Goal: Task Accomplishment & Management: Manage account settings

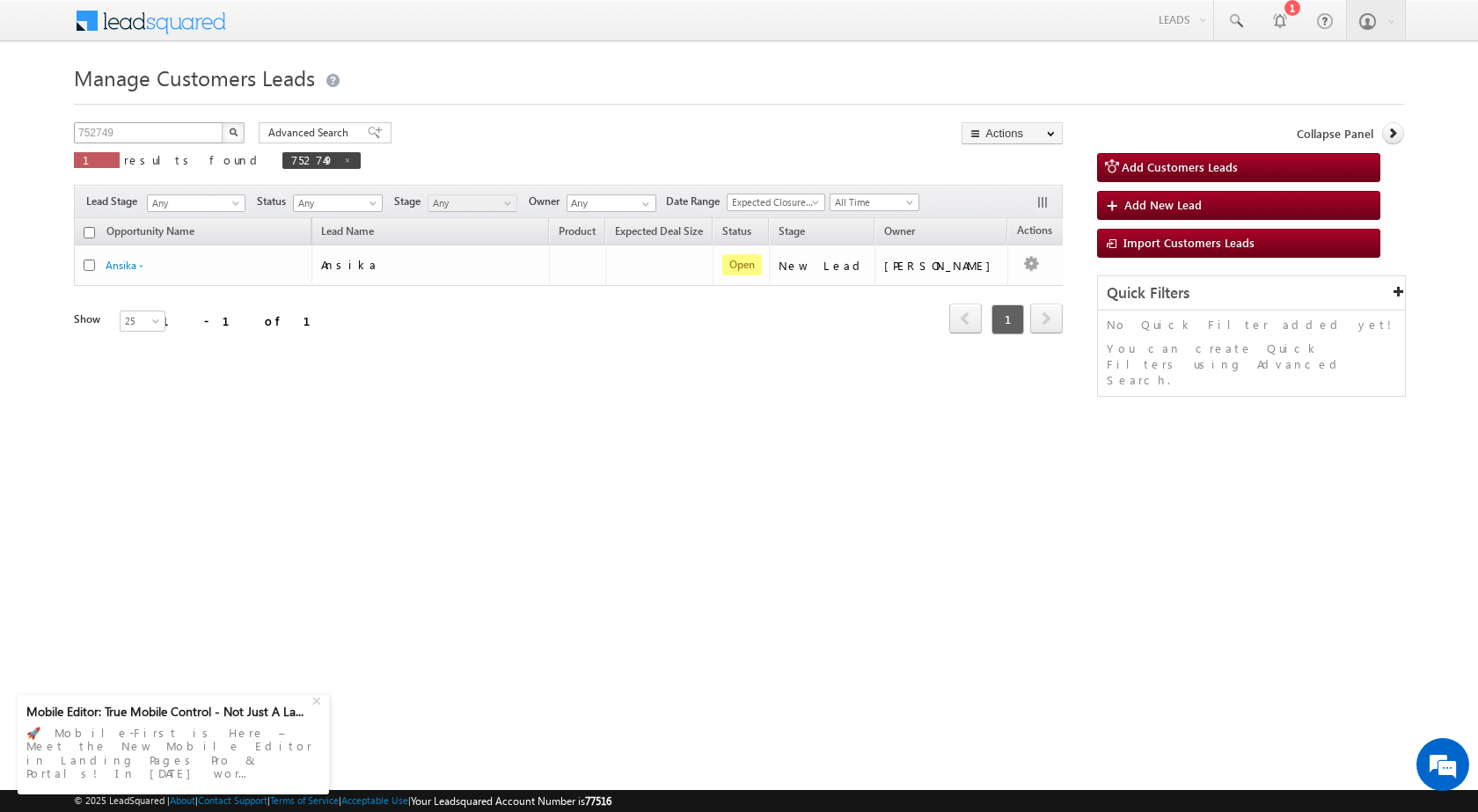
drag, startPoint x: 0, startPoint y: 0, endPoint x: 153, endPoint y: 137, distance: 205.4
click at [153, 142] on div "752749 X 1 results found 752749" at bounding box center [218, 147] width 287 height 50
click at [150, 124] on input "752749" at bounding box center [149, 133] width 150 height 21
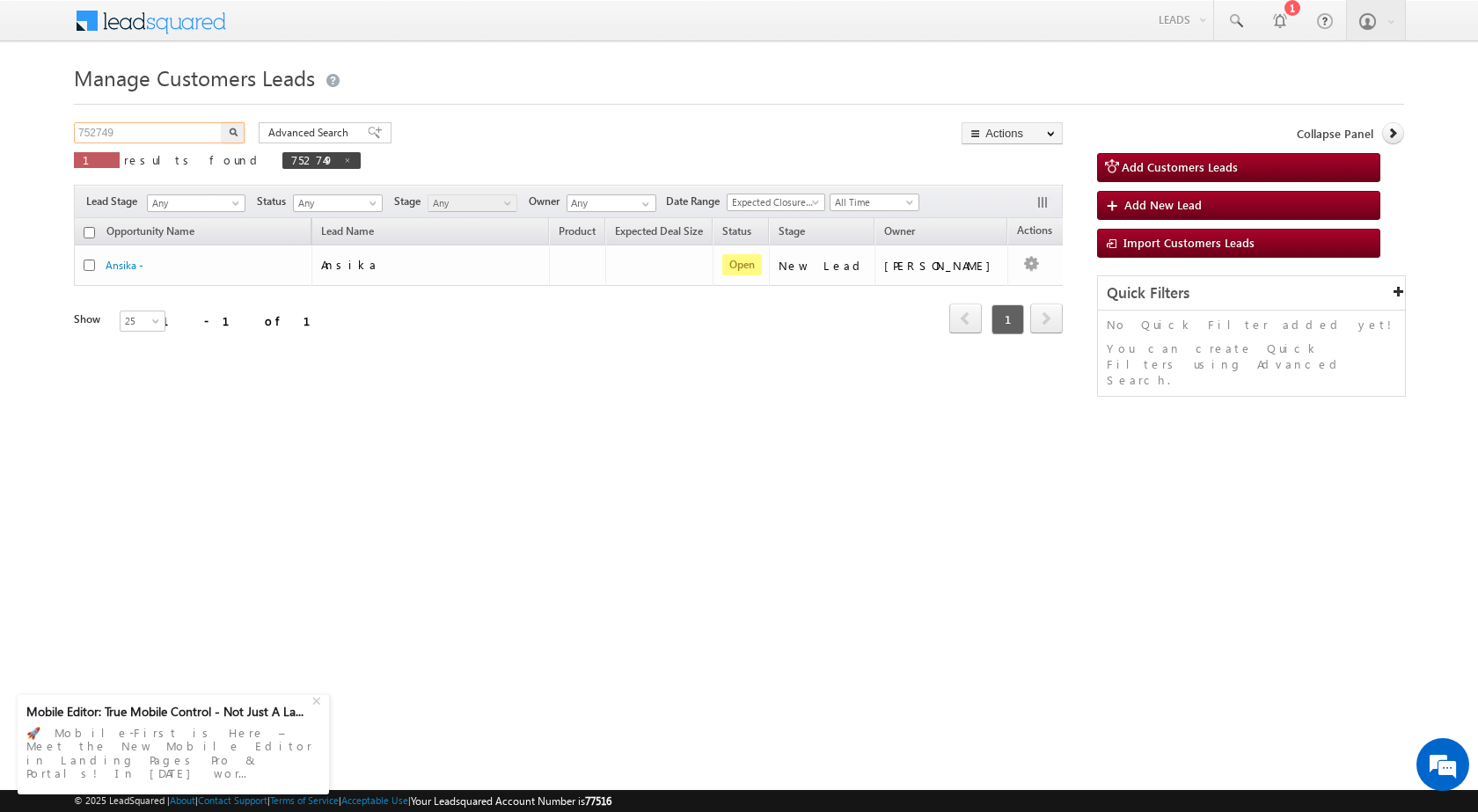
click at [150, 124] on input "752749" at bounding box center [149, 133] width 150 height 21
paste input "3273"
type input "753273"
click at [234, 136] on button "button" at bounding box center [233, 133] width 23 height 21
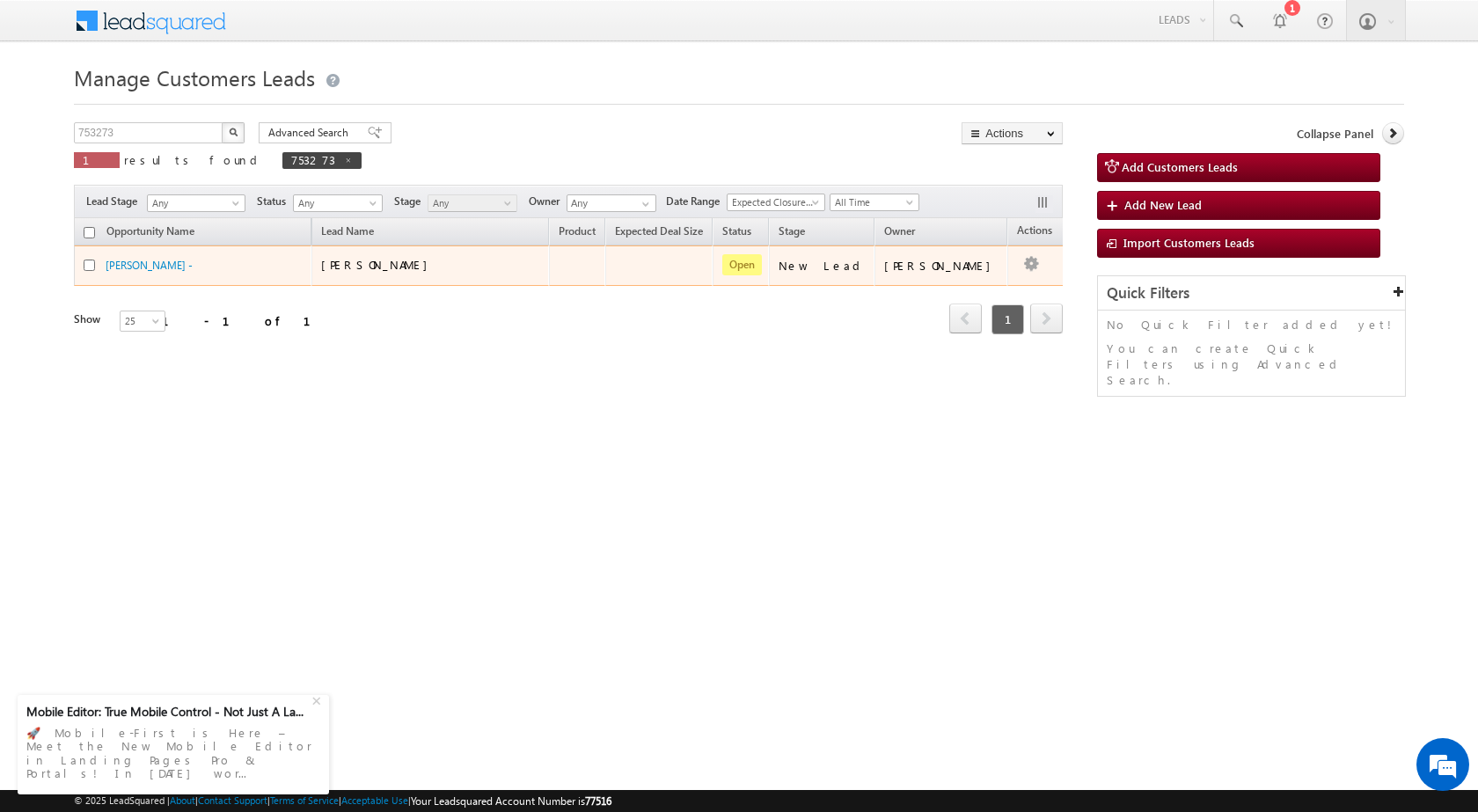
click at [1015, 261] on td "Edit Change Owner Change Stage Add Activity Add Task Delete" at bounding box center [1043, 265] width 73 height 41
click at [991, 286] on link "Edit" at bounding box center [996, 287] width 88 height 21
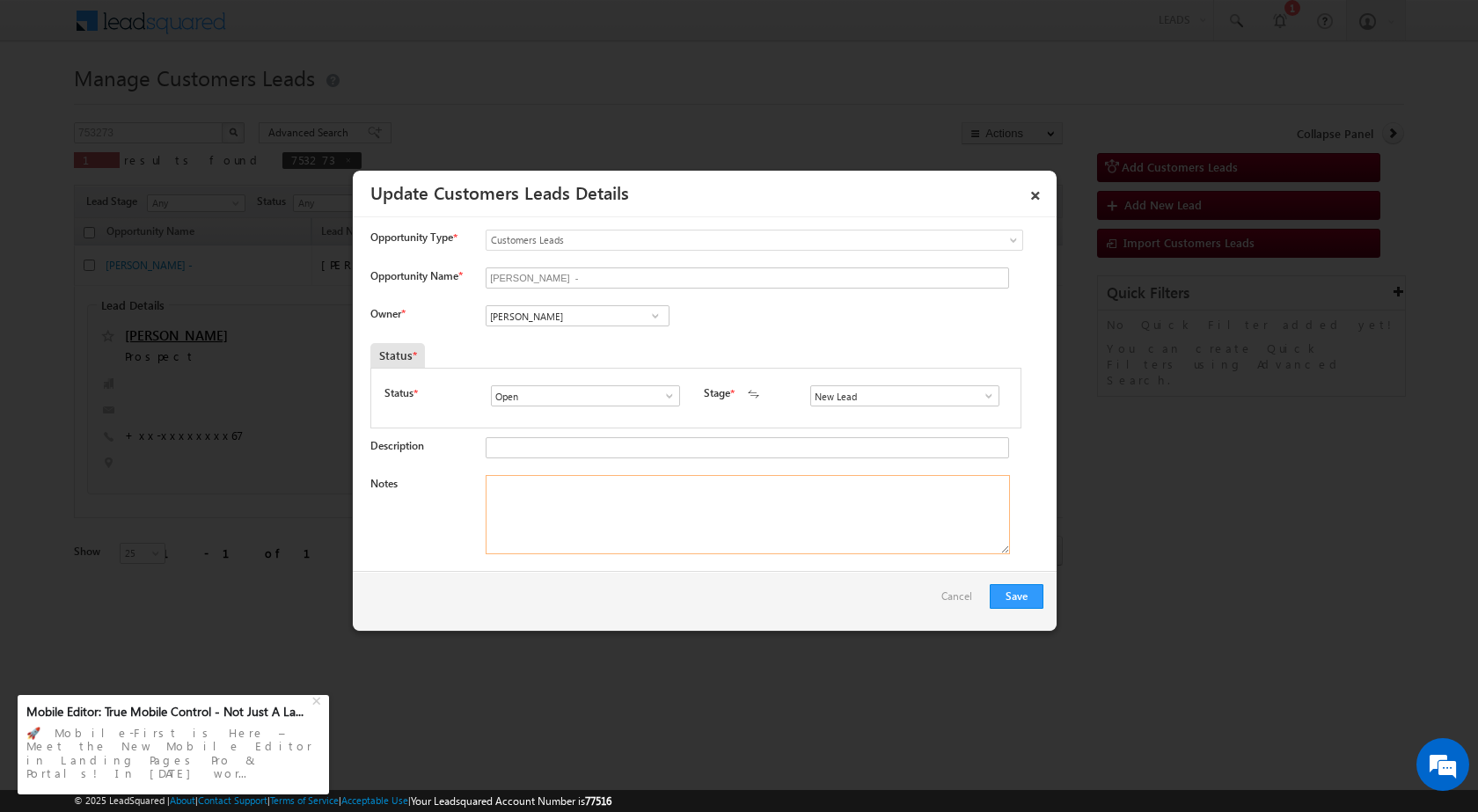
click at [631, 523] on textarea "Notes" at bounding box center [748, 513] width 524 height 79
paste textarea "753273 / [PERSON_NAME] / 7307827767 / HOME PURCHASE / 221311 TO VARANASI / PV 3…"
type textarea "753273 / [PERSON_NAME] / 7307827767 / HOME PURCHASE / 221311 TO VARANASI / PV 3…"
drag, startPoint x: 565, startPoint y: 299, endPoint x: 569, endPoint y: 309, distance: 10.8
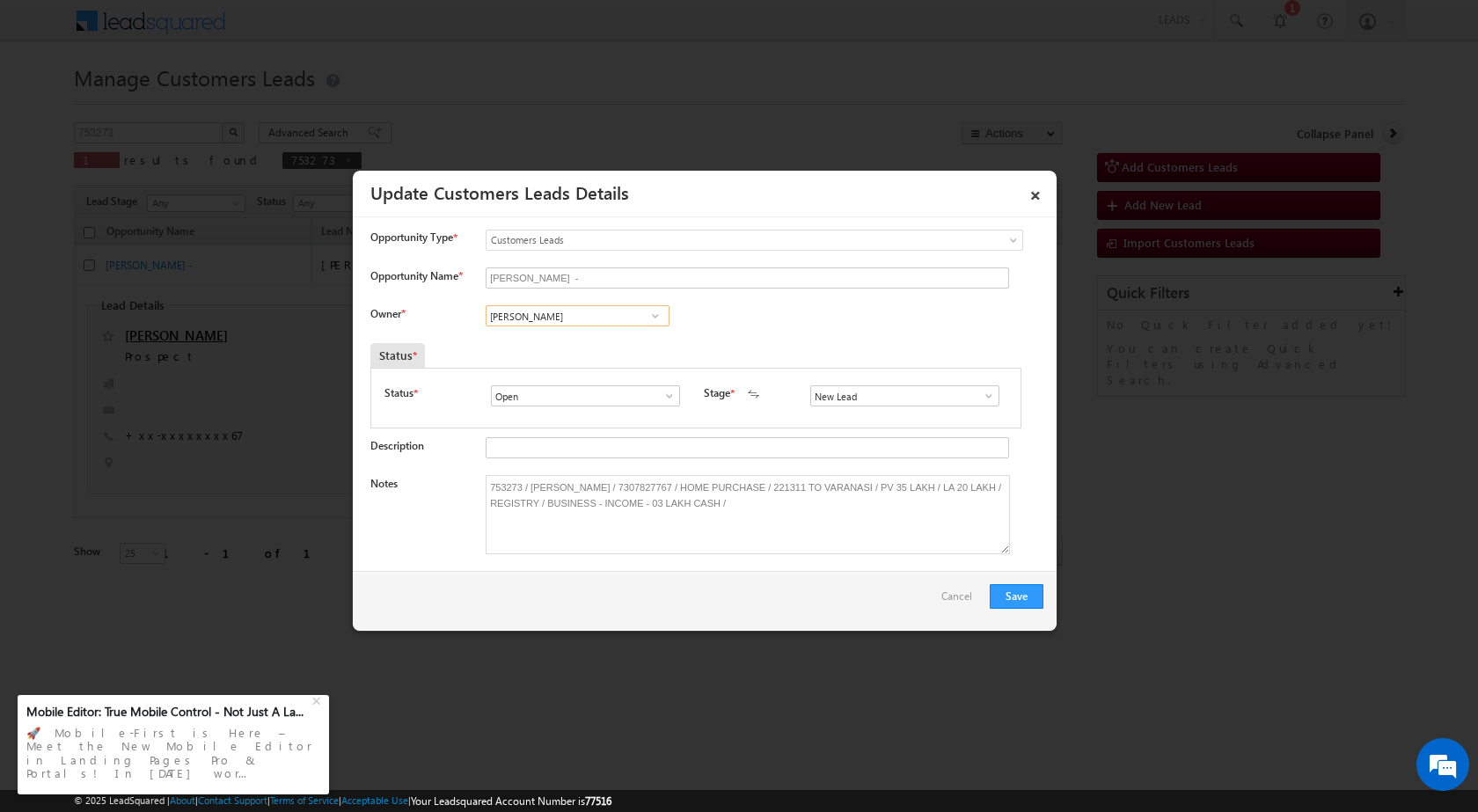
click at [569, 311] on input "[PERSON_NAME]" at bounding box center [577, 316] width 184 height 21
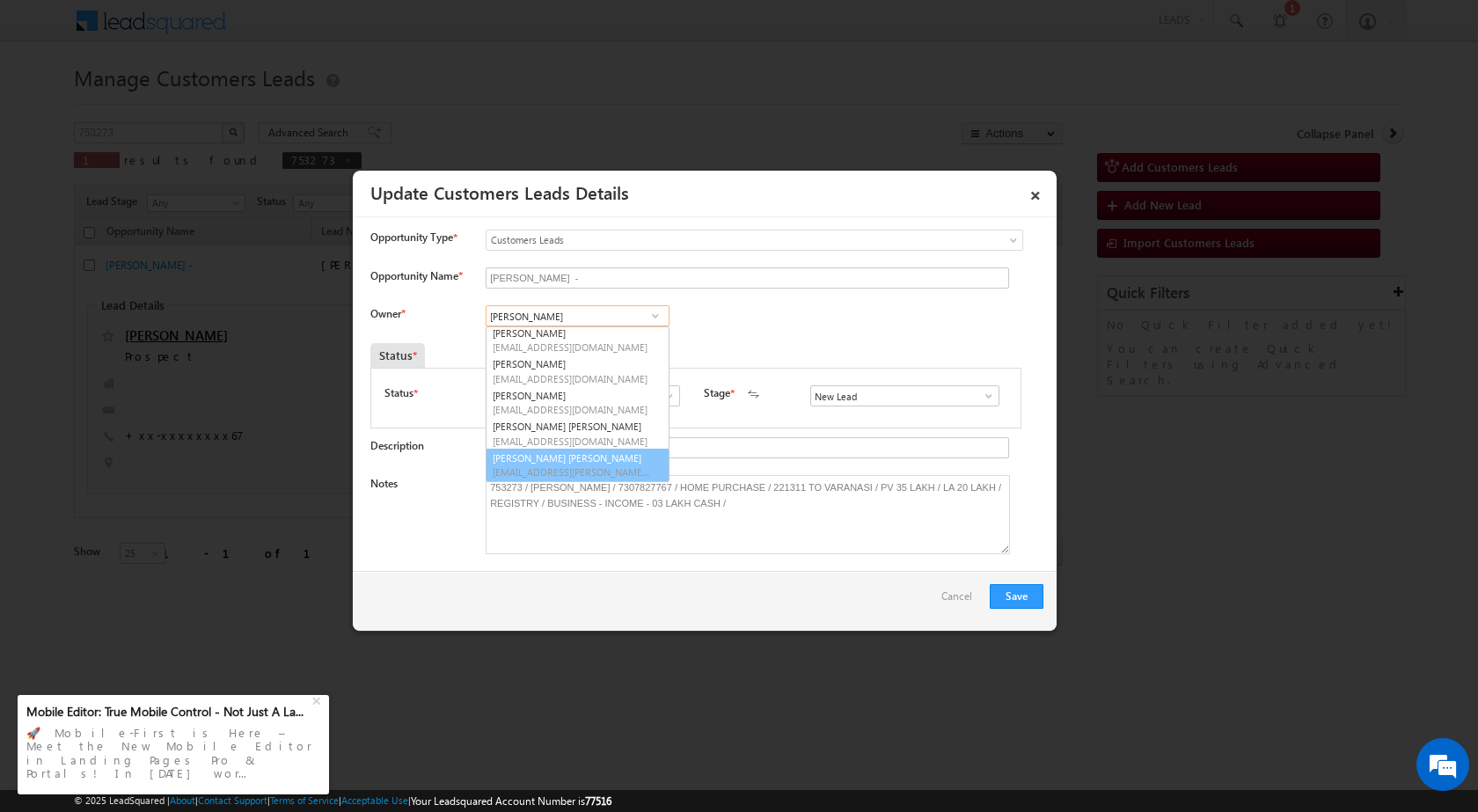
scroll to position [33, 0]
type input "[PERSON_NAME]"
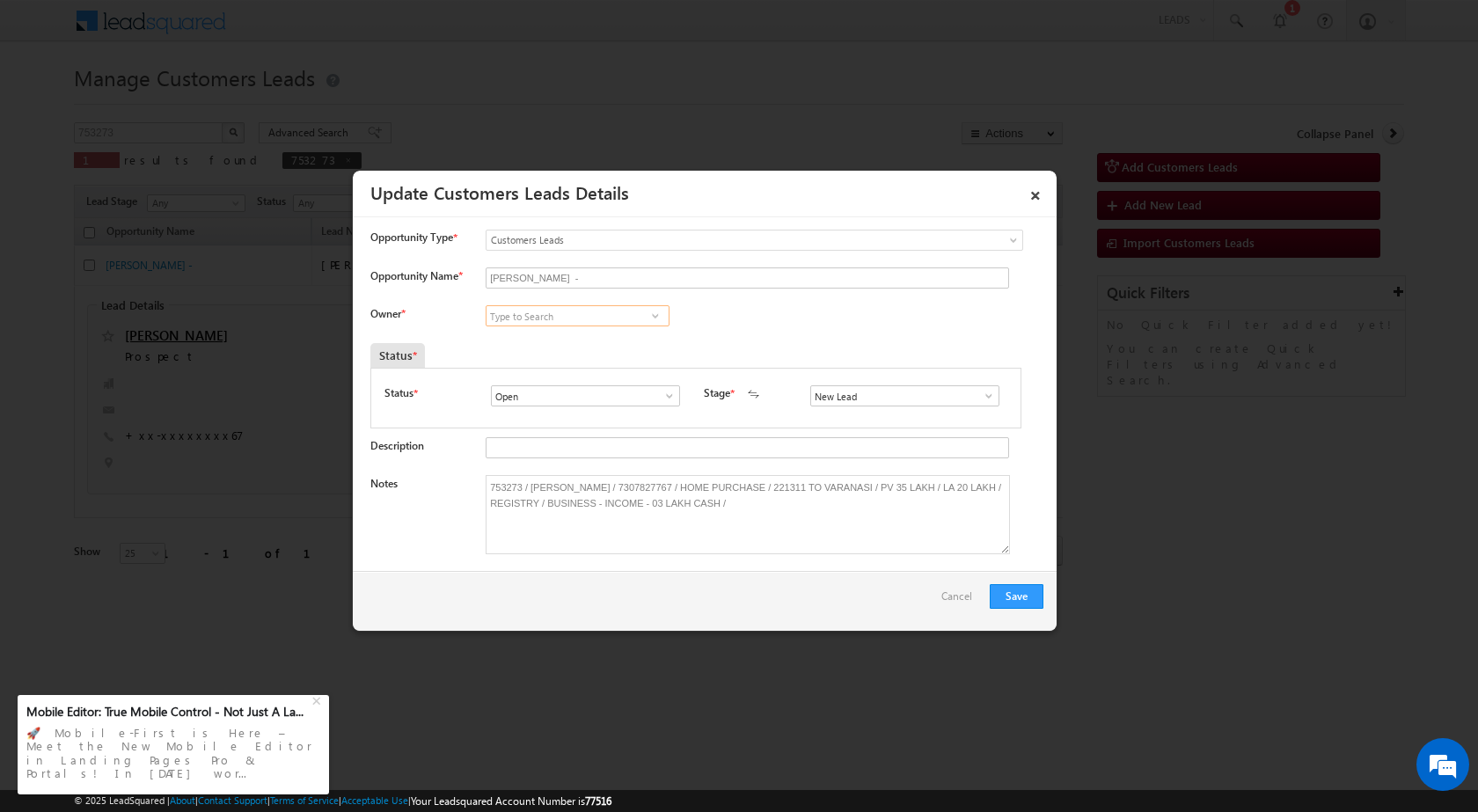
click at [584, 316] on input at bounding box center [577, 316] width 184 height 21
paste input "[PERSON_NAME]"
type input "A"
paste input "[EMAIL_ADDRESS][DOMAIN_NAME]"
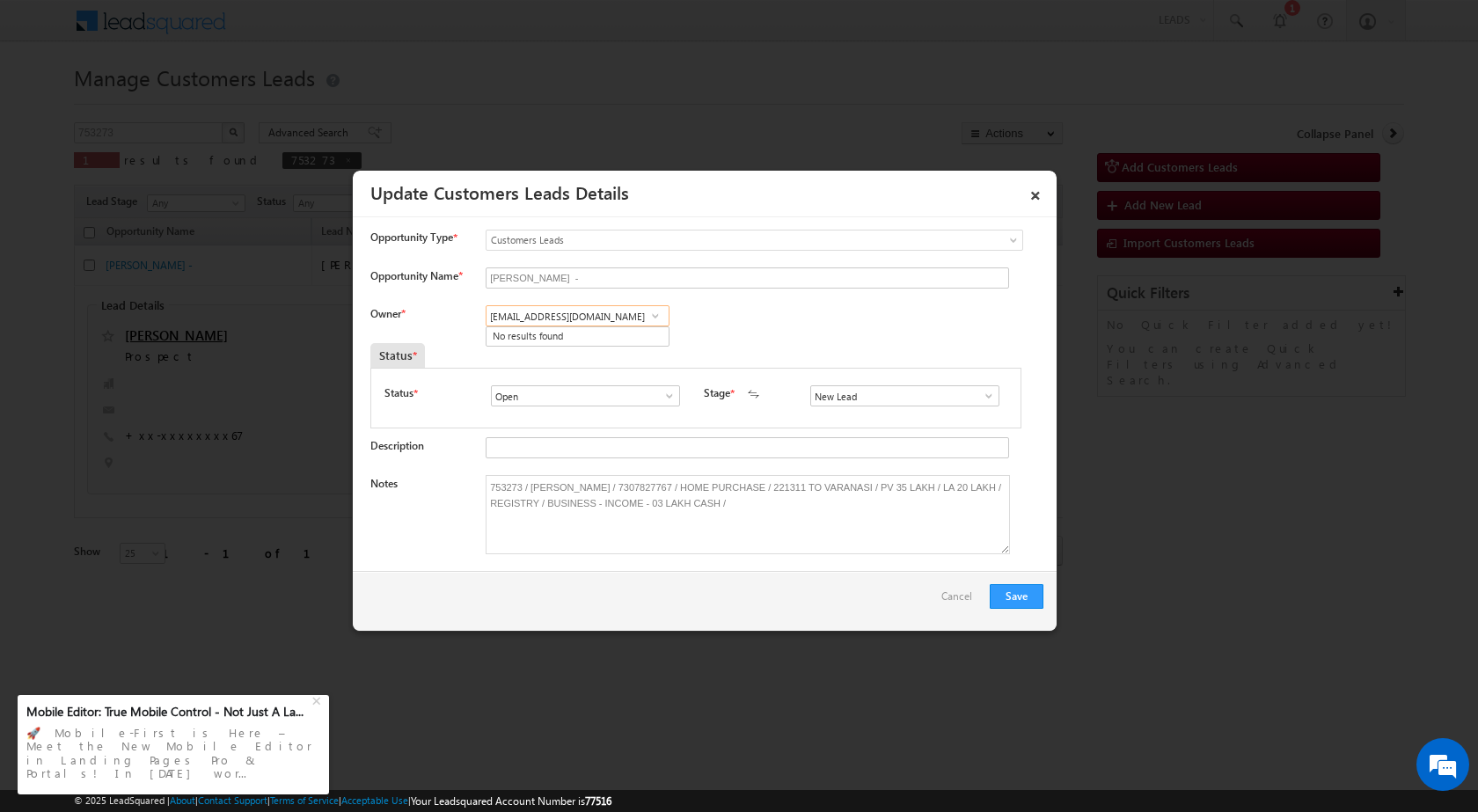
type input "[EMAIL_ADDRESS][DOMAIN_NAME]"
click at [653, 315] on span at bounding box center [655, 316] width 17 height 14
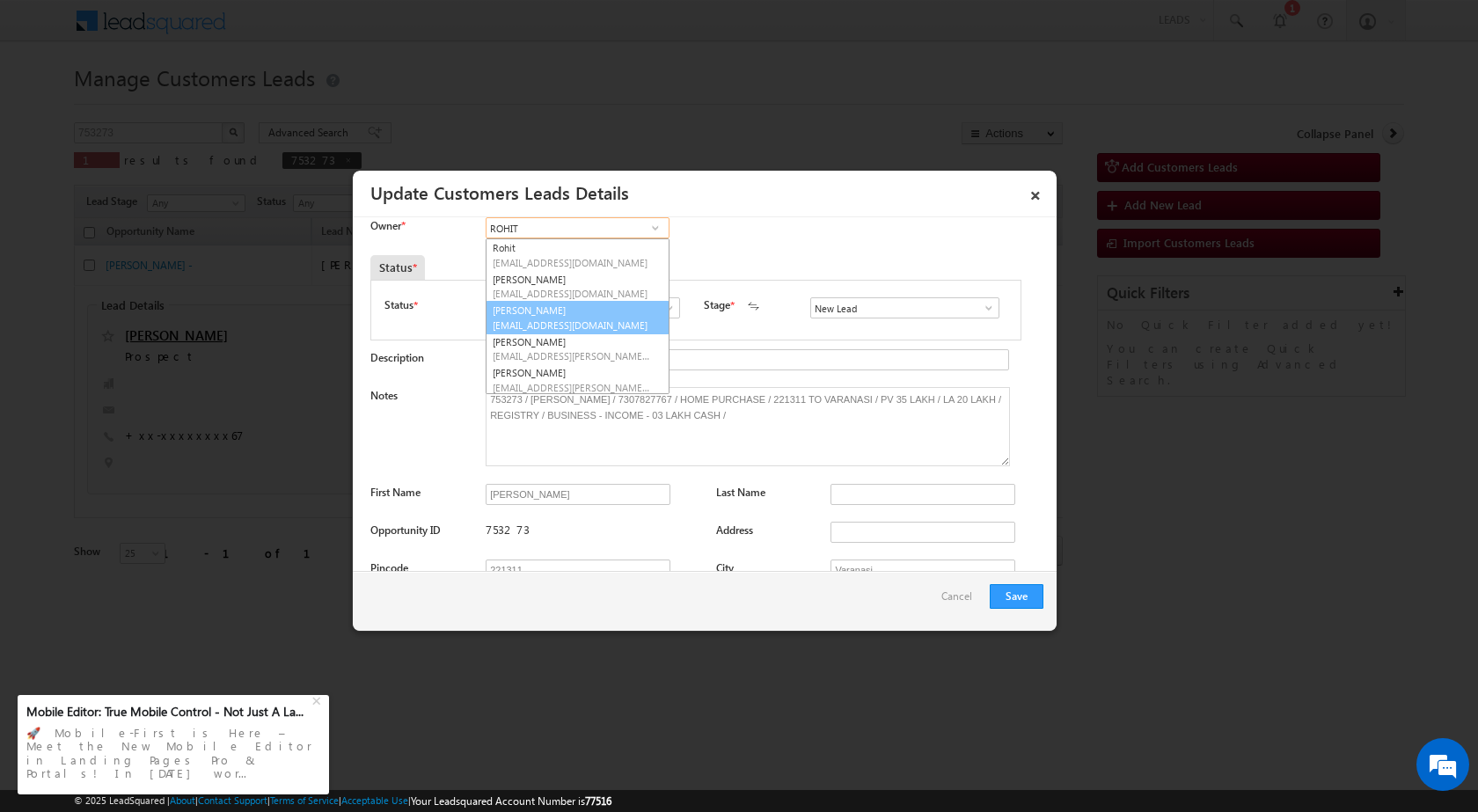
click at [609, 314] on link "[PERSON_NAME] [EMAIL_ADDRESS][DOMAIN_NAME]" at bounding box center [577, 317] width 184 height 33
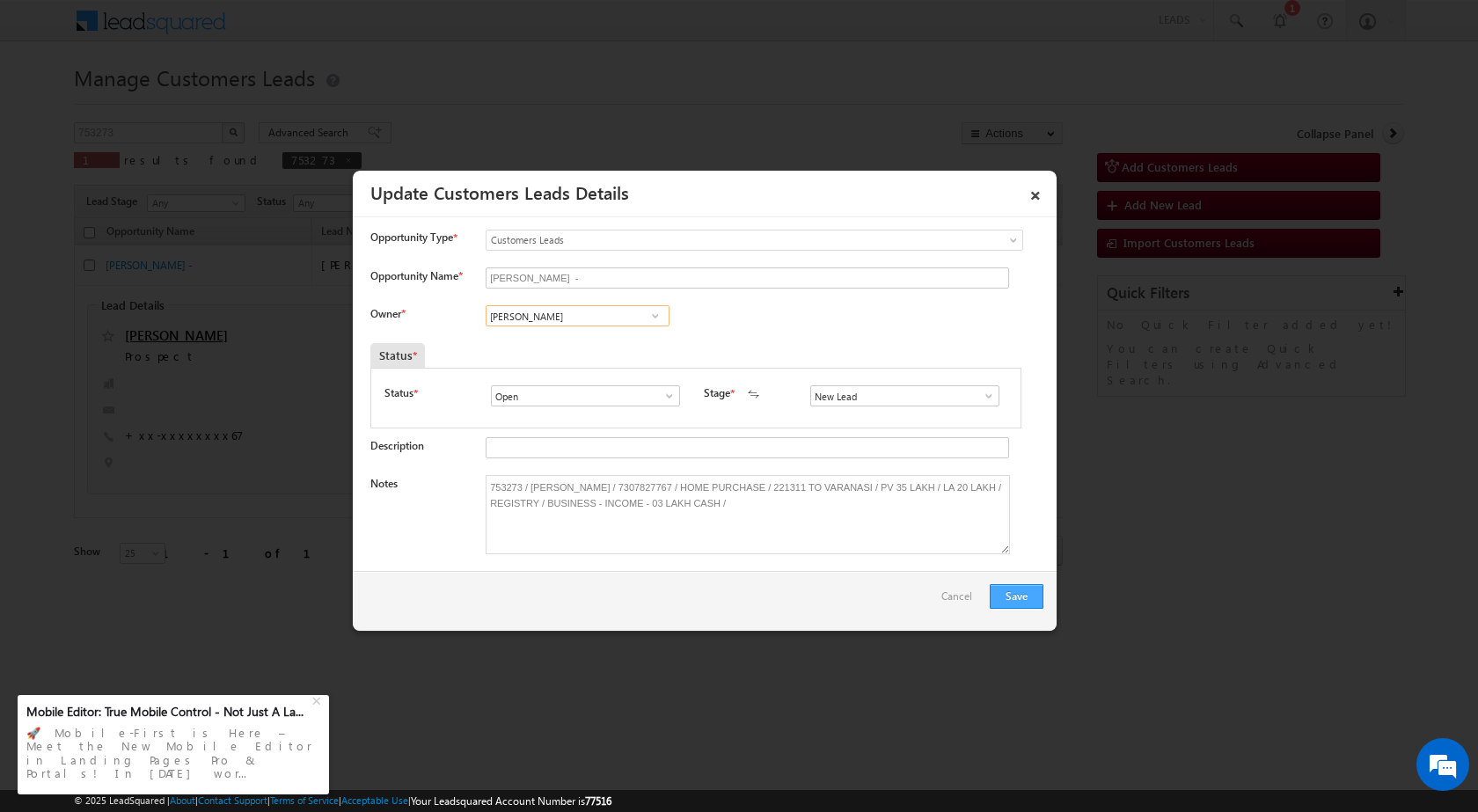
type input "[PERSON_NAME]"
click at [1020, 594] on button "Save" at bounding box center [1017, 596] width 53 height 25
